Goal: Task Accomplishment & Management: Use online tool/utility

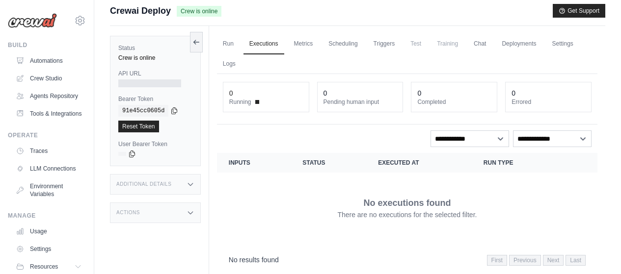
scroll to position [85, 0]
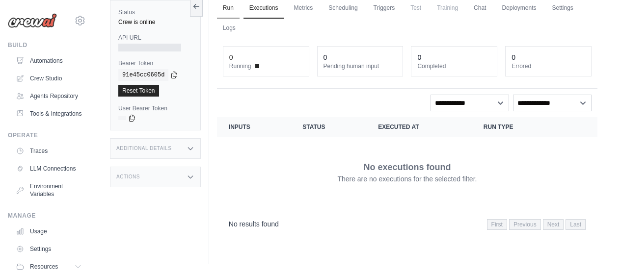
click at [231, 7] on link "Run" at bounding box center [228, 8] width 23 height 21
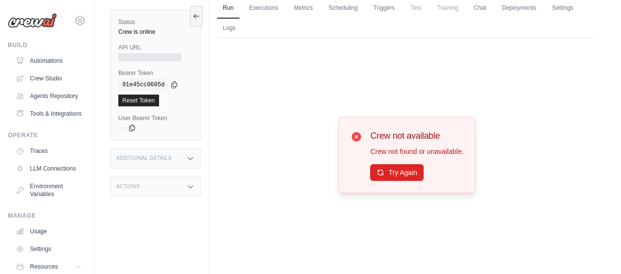
scroll to position [36, 0]
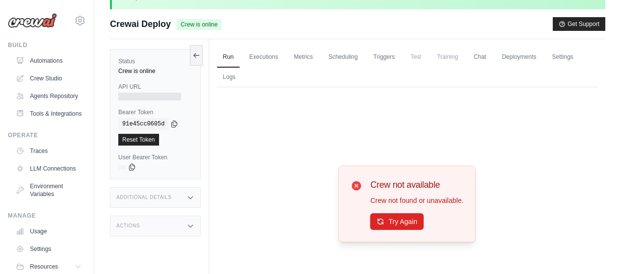
click at [191, 197] on icon at bounding box center [191, 198] width 8 height 8
click at [188, 197] on icon at bounding box center [190, 198] width 4 height 2
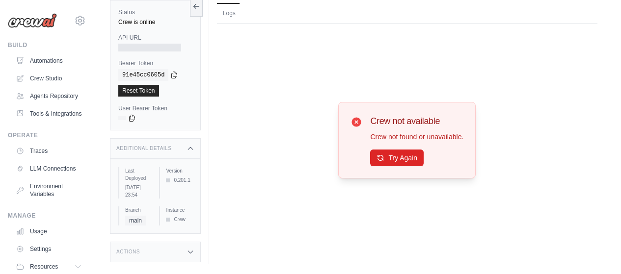
scroll to position [1, 0]
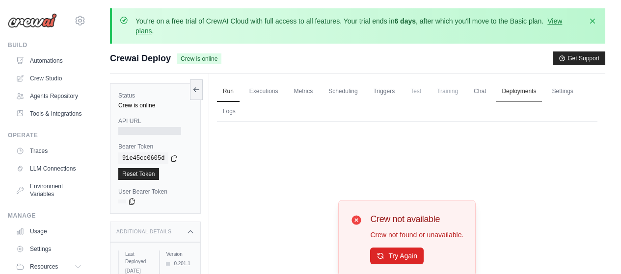
click at [533, 97] on link "Deployments" at bounding box center [519, 91] width 46 height 21
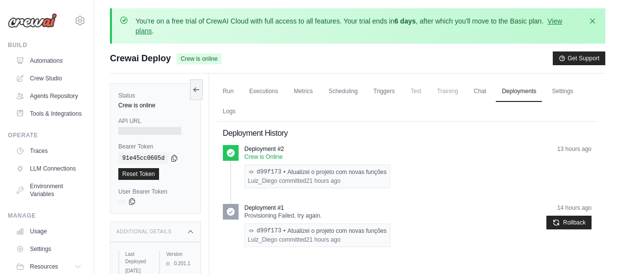
scroll to position [51, 0]
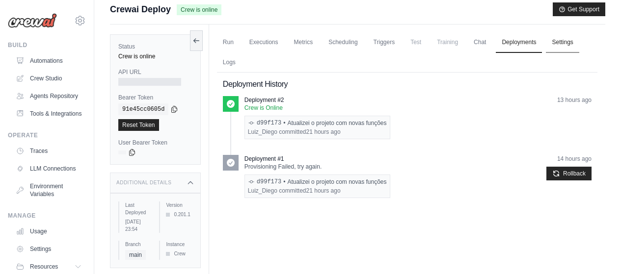
click at [568, 40] on link "Settings" at bounding box center [562, 42] width 33 height 21
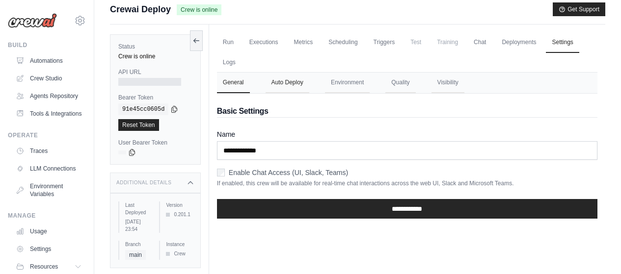
click at [302, 86] on button "Auto Deploy" at bounding box center [288, 83] width 44 height 21
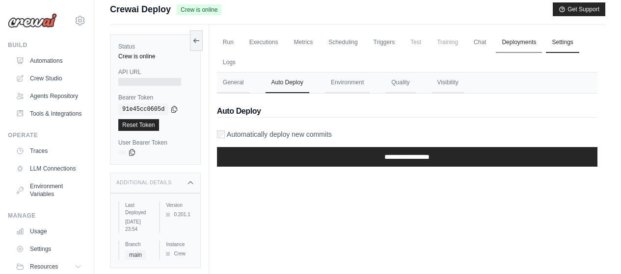
click at [531, 41] on link "Deployments" at bounding box center [519, 42] width 46 height 21
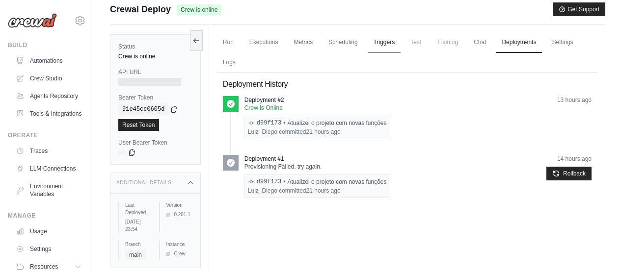
click at [394, 46] on link "Triggers" at bounding box center [384, 42] width 33 height 21
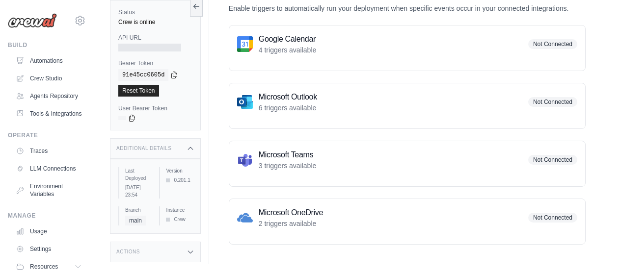
scroll to position [51, 0]
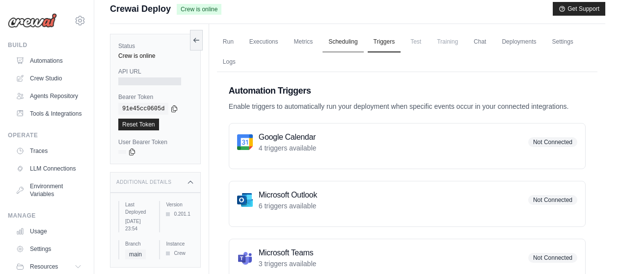
click at [345, 44] on link "Scheduling" at bounding box center [343, 42] width 41 height 21
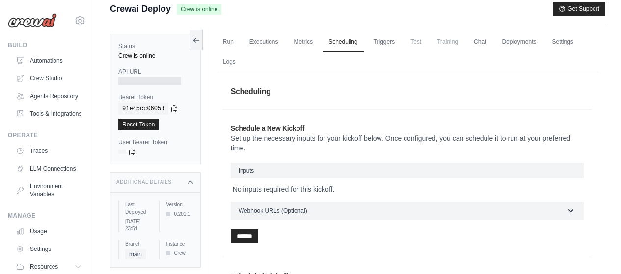
scroll to position [100, 0]
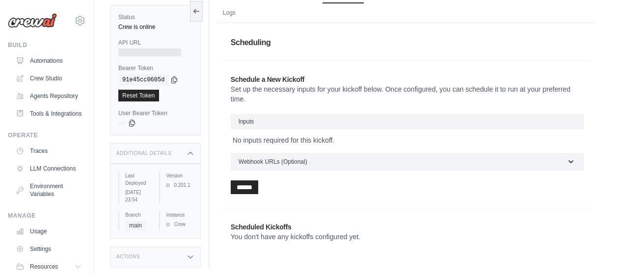
click at [304, 124] on h3 "Inputs" at bounding box center [407, 122] width 353 height 16
click at [562, 124] on h3 "Inputs" at bounding box center [407, 122] width 353 height 16
drag, startPoint x: 474, startPoint y: 123, endPoint x: 324, endPoint y: 118, distance: 150.3
click at [469, 124] on h3 "Inputs" at bounding box center [407, 122] width 353 height 16
click at [263, 124] on h3 "Inputs" at bounding box center [407, 122] width 353 height 16
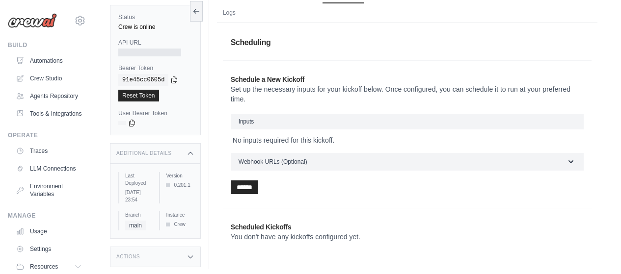
click at [263, 124] on h3 "Inputs" at bounding box center [407, 122] width 353 height 16
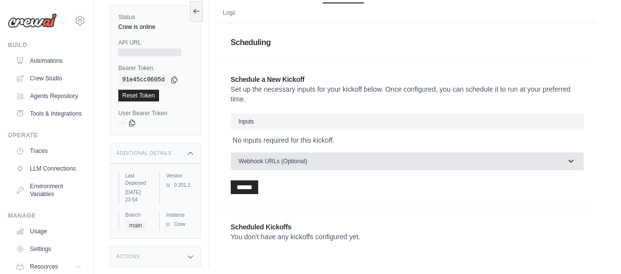
click at [289, 160] on span "Webhook URLs (Optional)" at bounding box center [273, 162] width 69 height 8
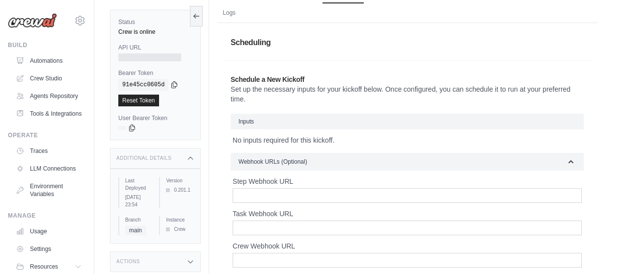
scroll to position [149, 0]
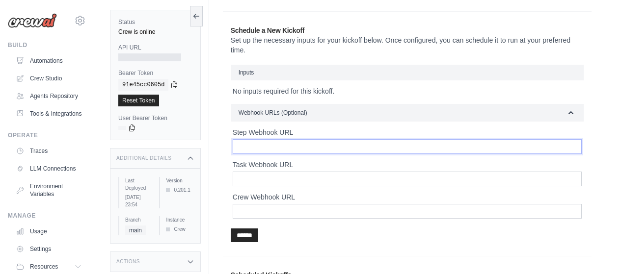
click at [260, 145] on input "Step Webhook URL" at bounding box center [407, 146] width 349 height 15
click at [278, 179] on input "Task Webhook URL" at bounding box center [407, 179] width 349 height 15
click at [305, 203] on div "Crew Webhook URL" at bounding box center [407, 205] width 349 height 27
click at [308, 213] on input "Crew Webhook URL" at bounding box center [407, 211] width 349 height 15
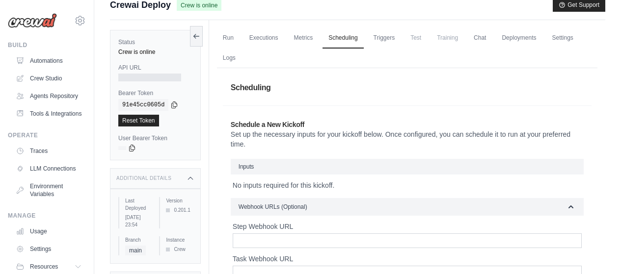
scroll to position [6, 0]
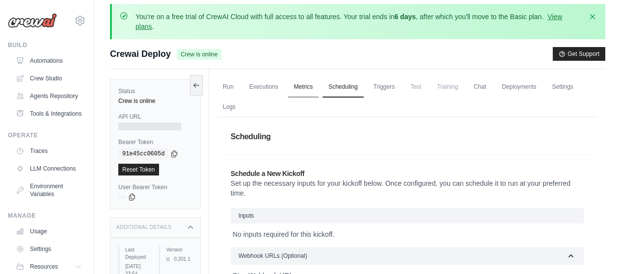
click at [306, 92] on link "Metrics" at bounding box center [303, 87] width 31 height 21
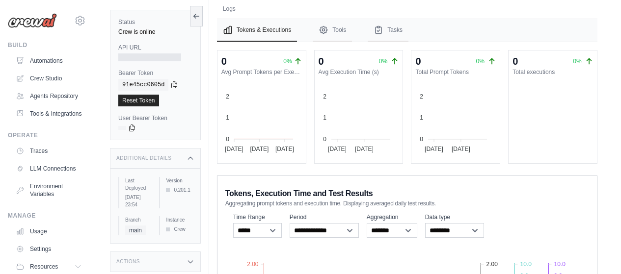
scroll to position [55, 0]
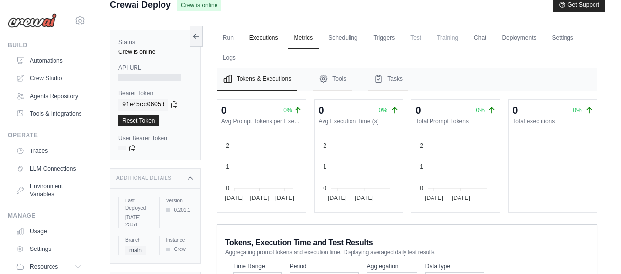
click at [255, 40] on link "Executions" at bounding box center [264, 38] width 41 height 21
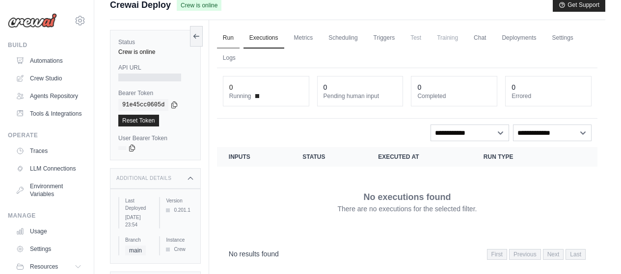
click at [229, 34] on link "Run" at bounding box center [228, 38] width 23 height 21
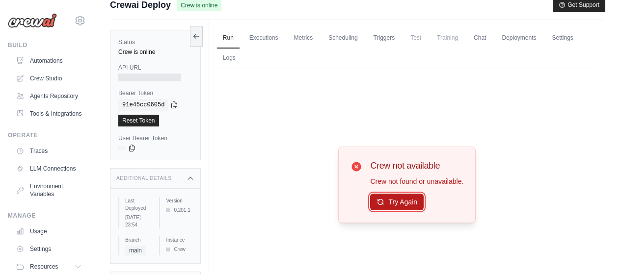
click at [414, 208] on button "Try Again" at bounding box center [397, 202] width 54 height 17
click at [142, 121] on link "Reset Token" at bounding box center [138, 121] width 41 height 12
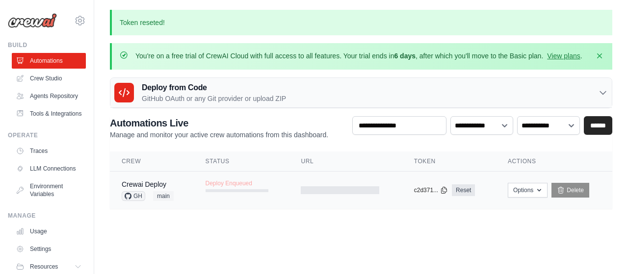
click at [232, 200] on td "Deploy Enqueued" at bounding box center [242, 186] width 96 height 28
click at [541, 194] on icon "button" at bounding box center [540, 190] width 8 height 8
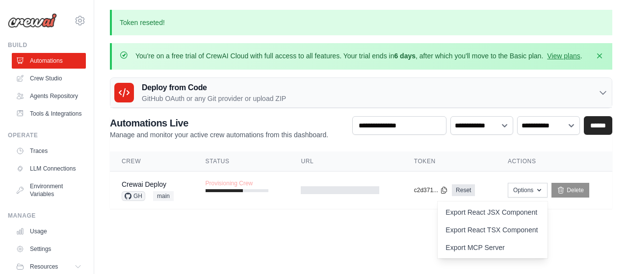
click at [578, 231] on main "Token reseted! You're on a free trial of CrewAI Cloud with full access to all f…" at bounding box center [361, 115] width 534 height 231
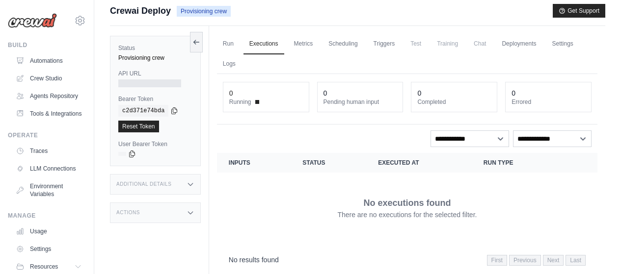
scroll to position [85, 0]
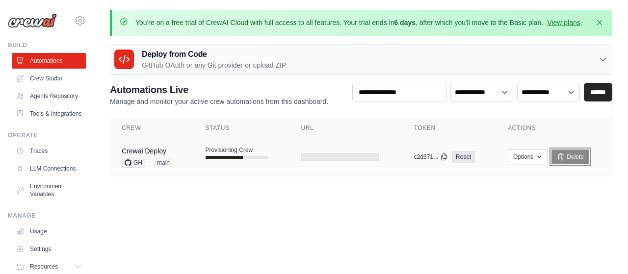
click at [575, 163] on link "Delete" at bounding box center [571, 157] width 38 height 15
click at [568, 164] on link "Delete" at bounding box center [571, 157] width 38 height 15
